Goal: Task Accomplishment & Management: Manage account settings

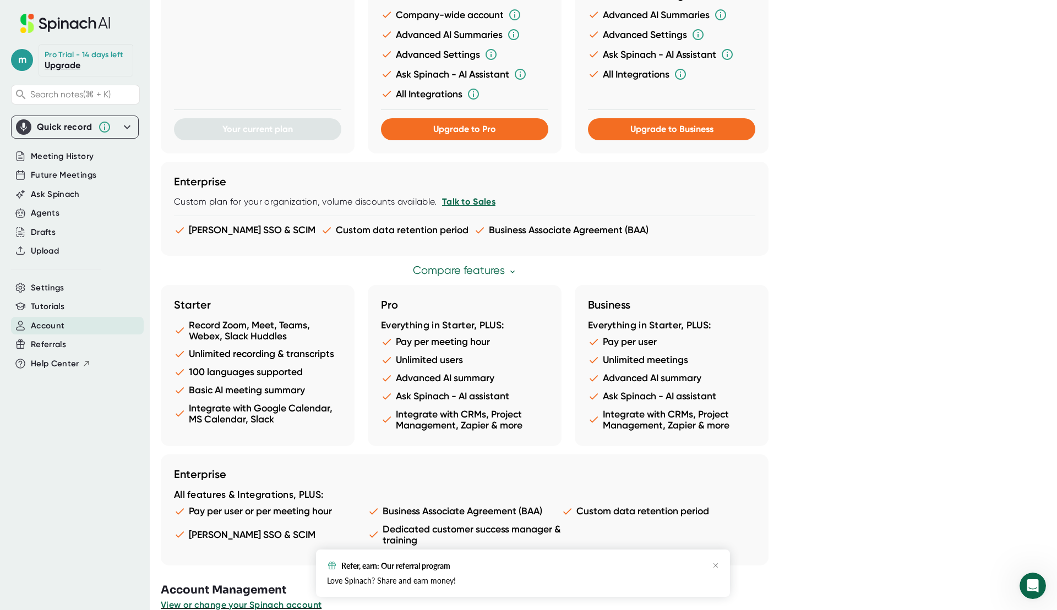
scroll to position [419, 0]
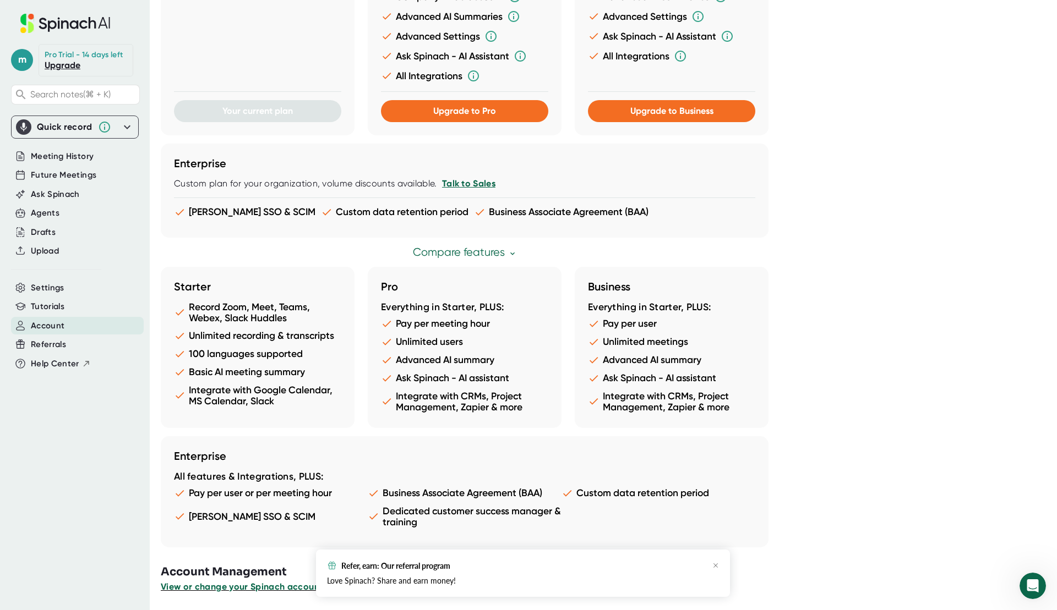
click at [238, 589] on span "View or change your Spinach account" at bounding box center [242, 587] width 162 height 10
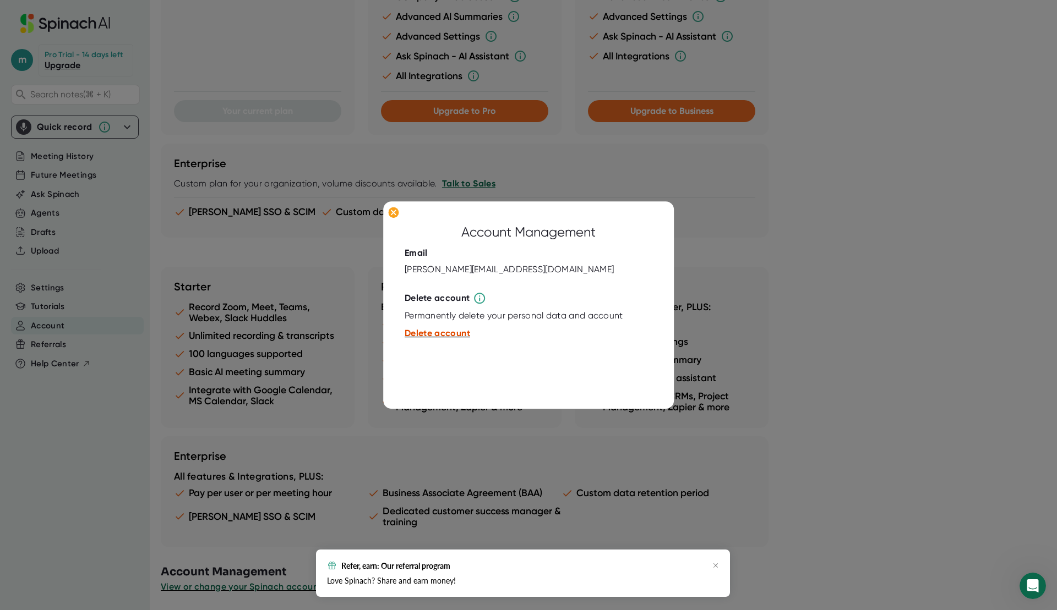
click at [444, 331] on span "Delete account" at bounding box center [436, 334] width 65 height 10
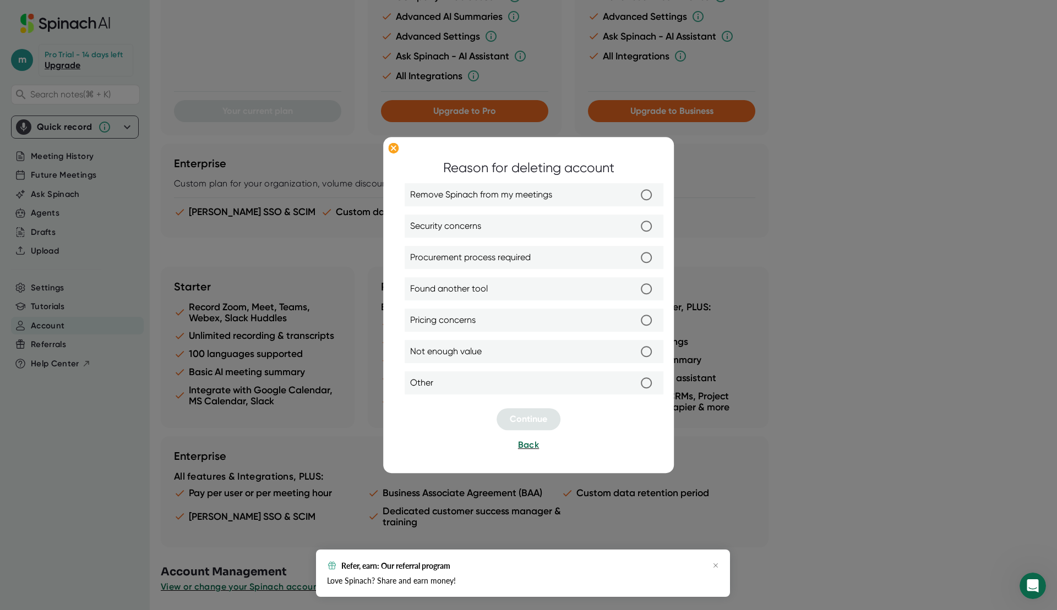
click at [642, 195] on input "Remove Spinach from my meetings" at bounding box center [646, 195] width 23 height 23
radio input "true"
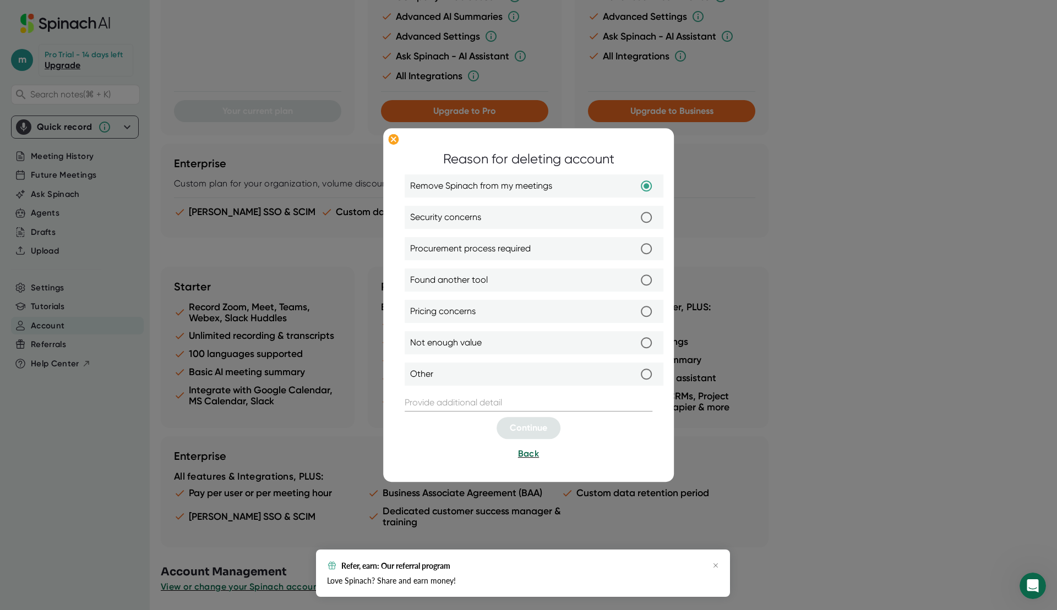
click at [653, 315] on input "Pricing concerns" at bounding box center [646, 311] width 23 height 23
radio input "true"
click at [648, 187] on input "Remove Spinach from my meetings" at bounding box center [646, 186] width 23 height 23
radio input "true"
click at [446, 407] on input "text" at bounding box center [528, 404] width 248 height 18
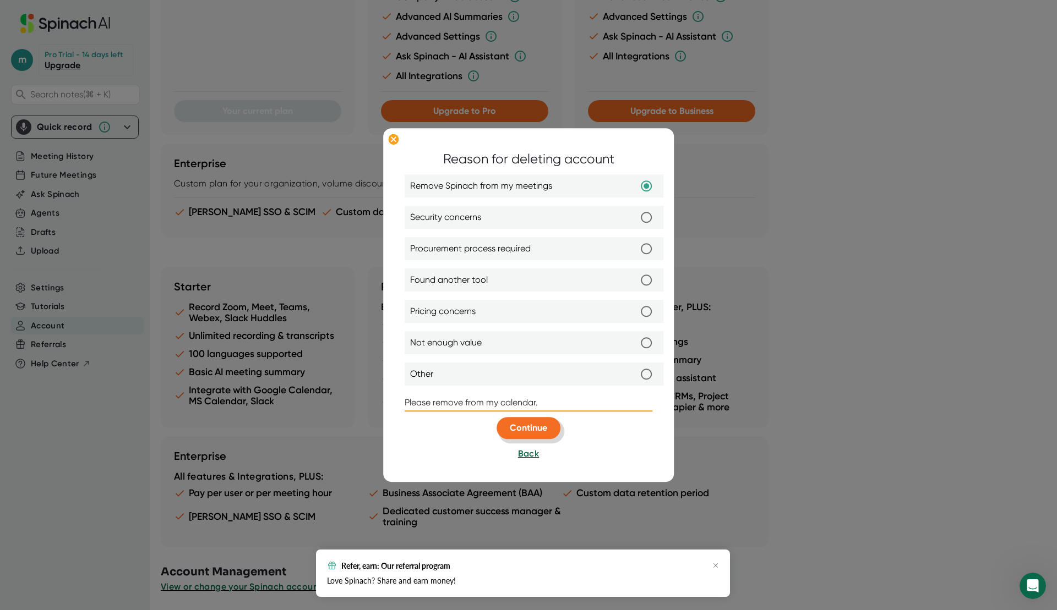
type input "Please remove from my calendar."
click at [544, 432] on span "Continue" at bounding box center [528, 428] width 37 height 10
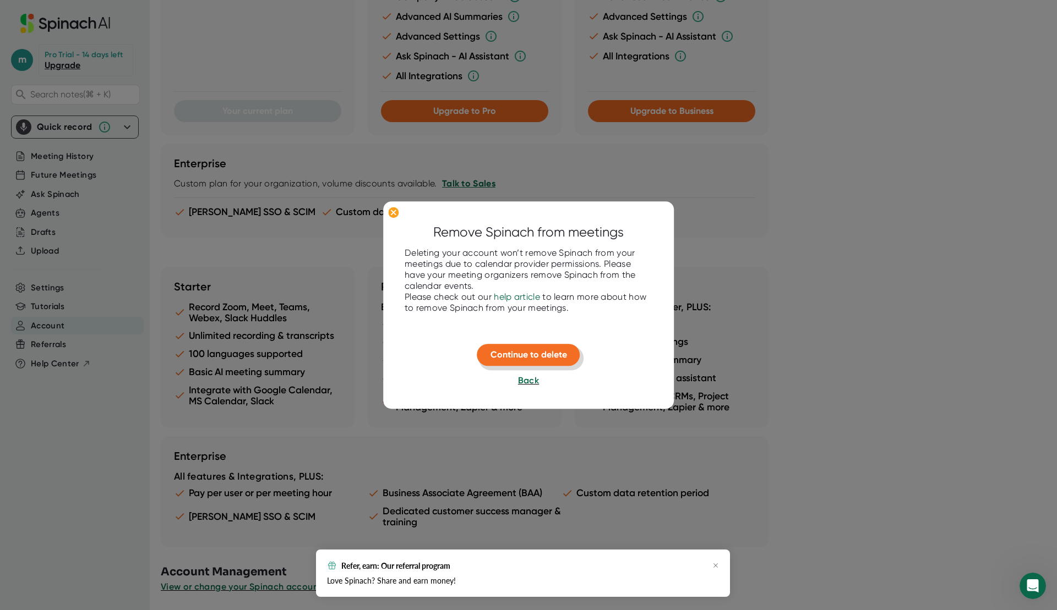
click at [534, 355] on span "Continue to delete" at bounding box center [528, 355] width 76 height 10
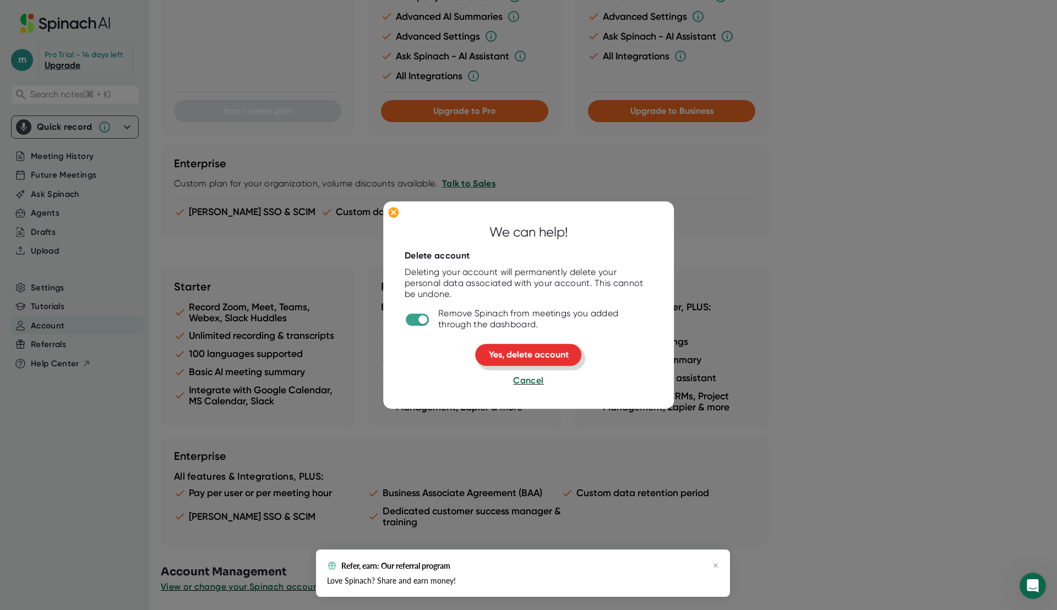
click at [546, 357] on span "Yes, delete account" at bounding box center [529, 355] width 80 height 10
